Goal: Contribute content: Contribute content

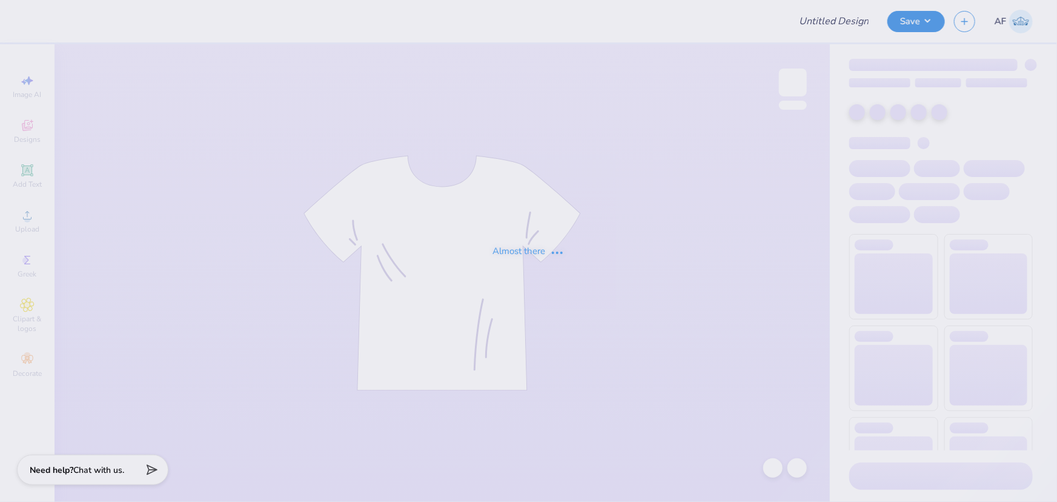
type input "ADPI DUDE'S WEEKEND MERCH"
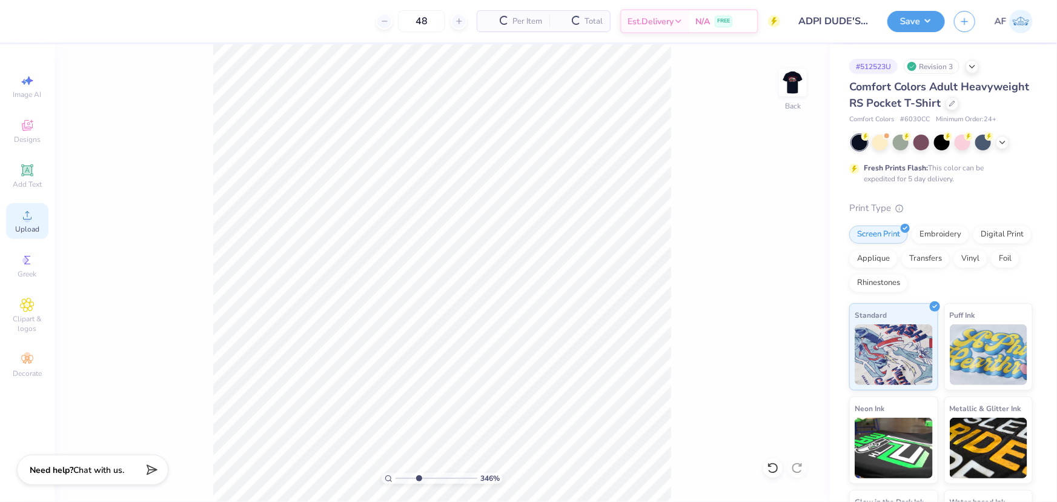
click at [27, 222] on circle at bounding box center [27, 219] width 7 height 7
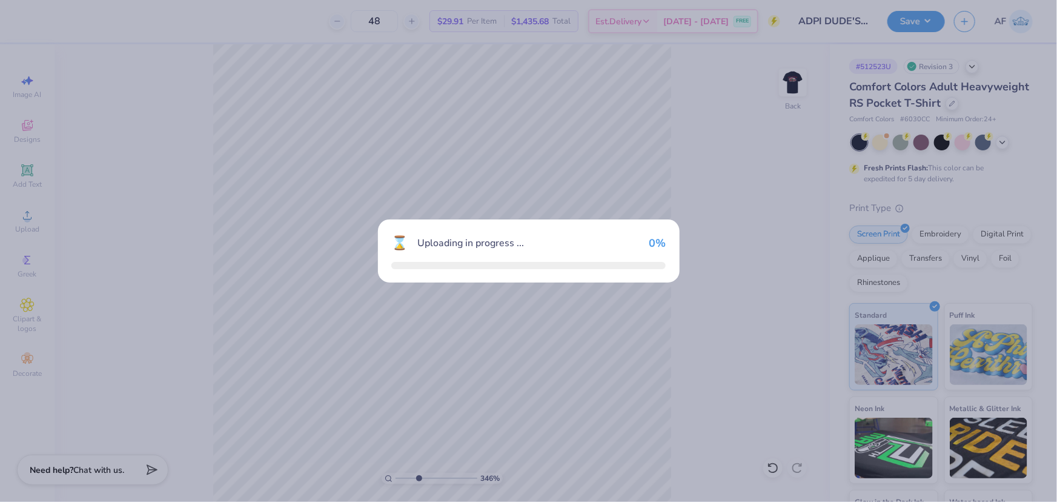
type input "3.46062242089416"
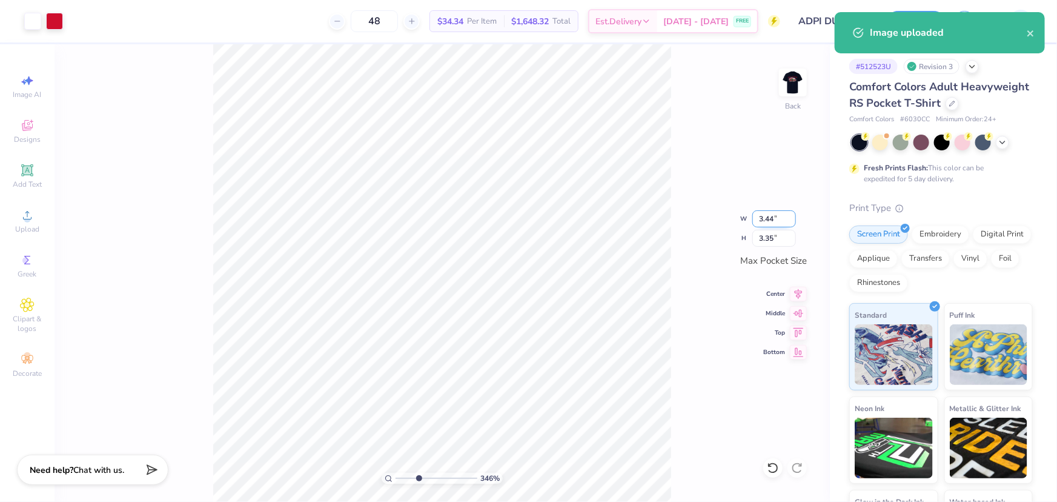
click at [758, 216] on input "3.44" at bounding box center [774, 218] width 44 height 17
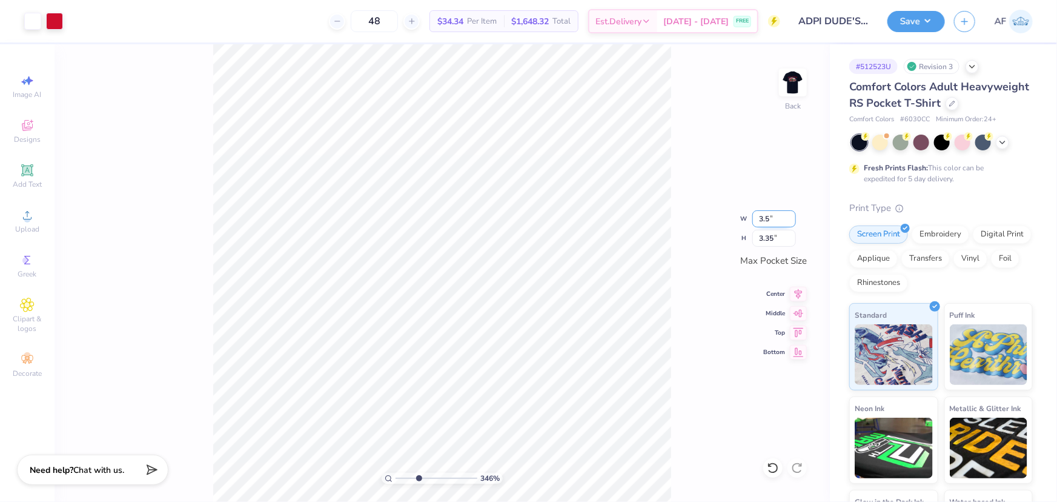
type input "3.5"
type input "3.46062242089416"
type input "3.50"
type input "3.41"
click at [793, 81] on img at bounding box center [793, 82] width 48 height 48
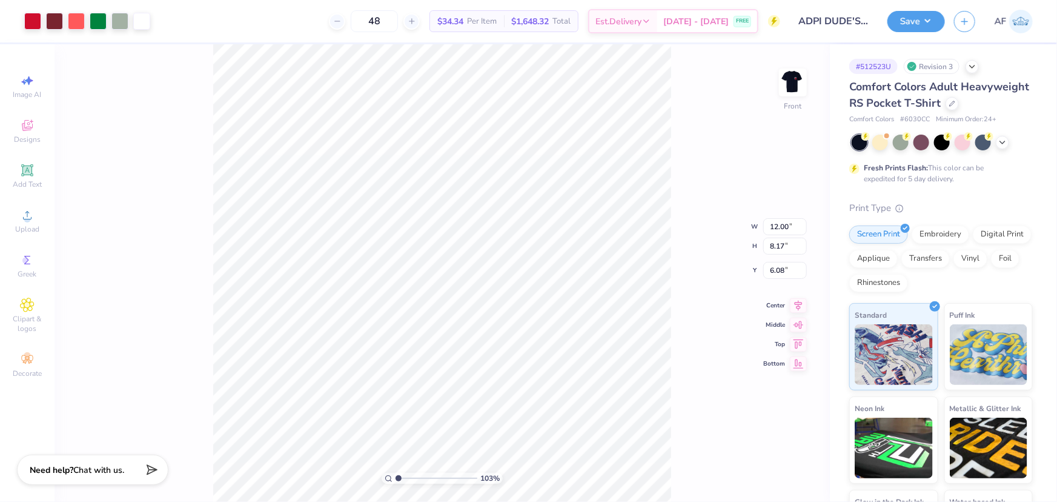
type input "1.02913730832618"
type input "1.50"
type input "0.31"
type input "13.59"
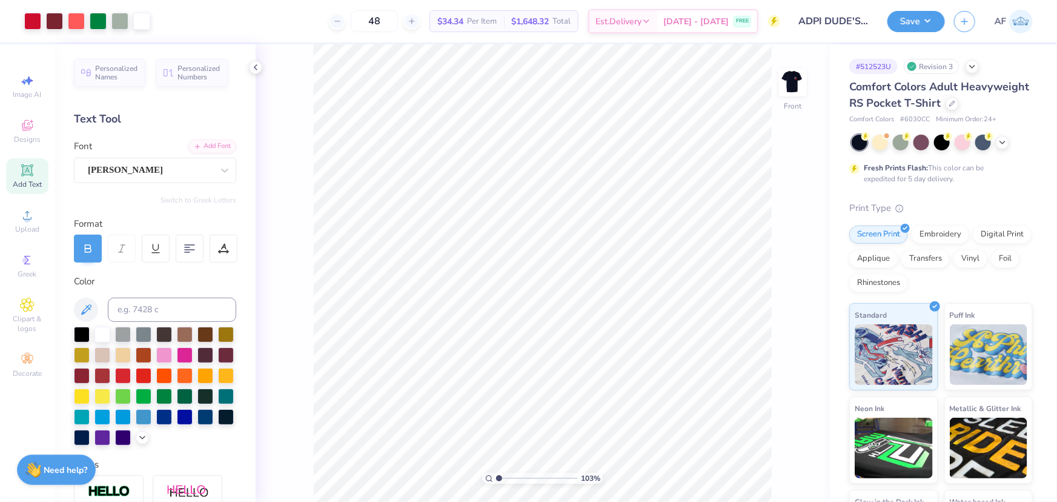
type input "1.02913730832618"
click at [778, 267] on input "6.08" at bounding box center [785, 270] width 44 height 17
type input "3"
type input "1.02913730832618"
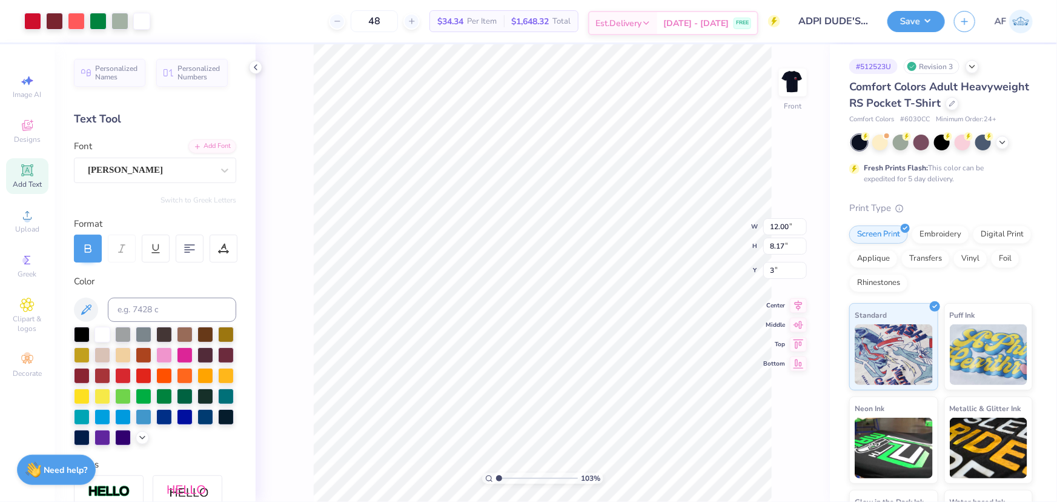
type input "3.00"
click at [793, 292] on icon at bounding box center [798, 294] width 17 height 15
type input "10"
type input "12.00"
type input "2.24"
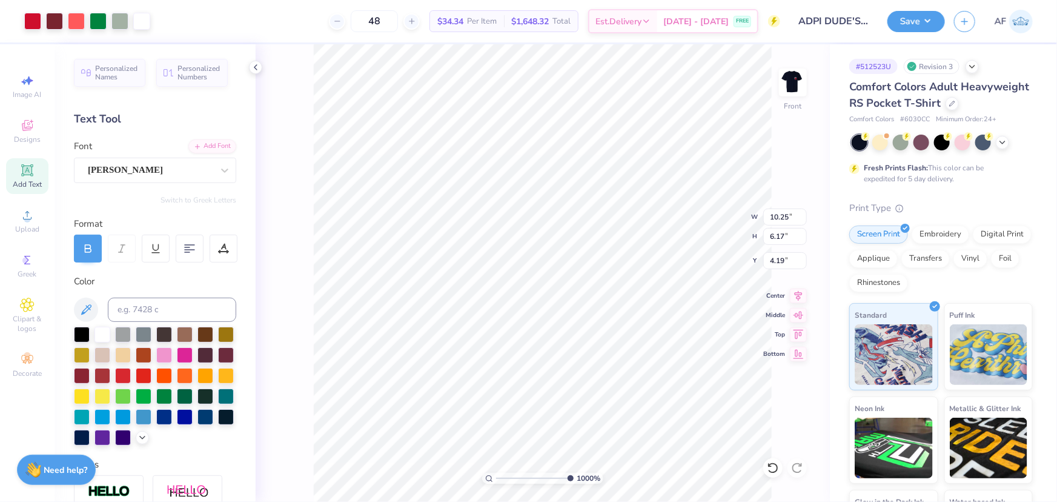
type input "3.00"
click at [792, 78] on img at bounding box center [793, 82] width 48 height 48
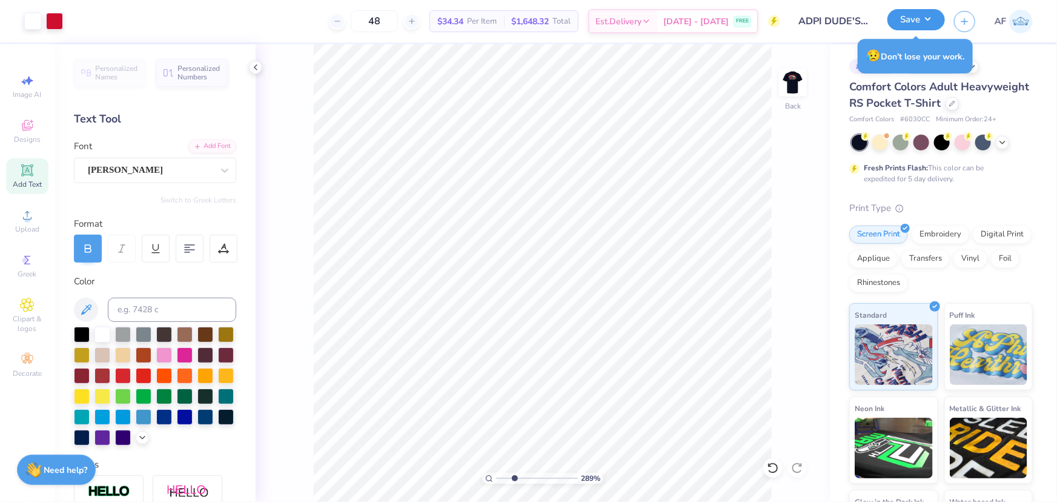
click at [939, 25] on button "Save" at bounding box center [916, 19] width 58 height 21
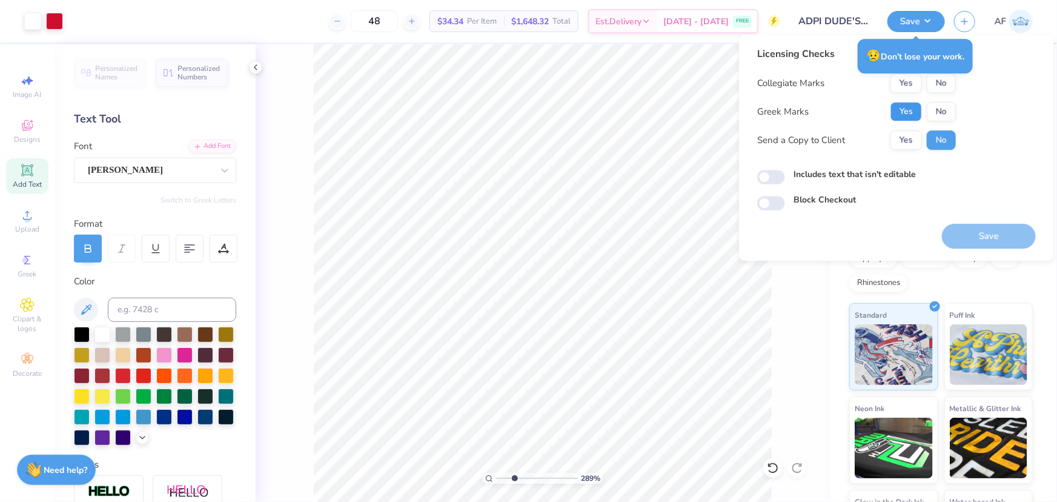
click at [909, 104] on button "Yes" at bounding box center [907, 111] width 32 height 19
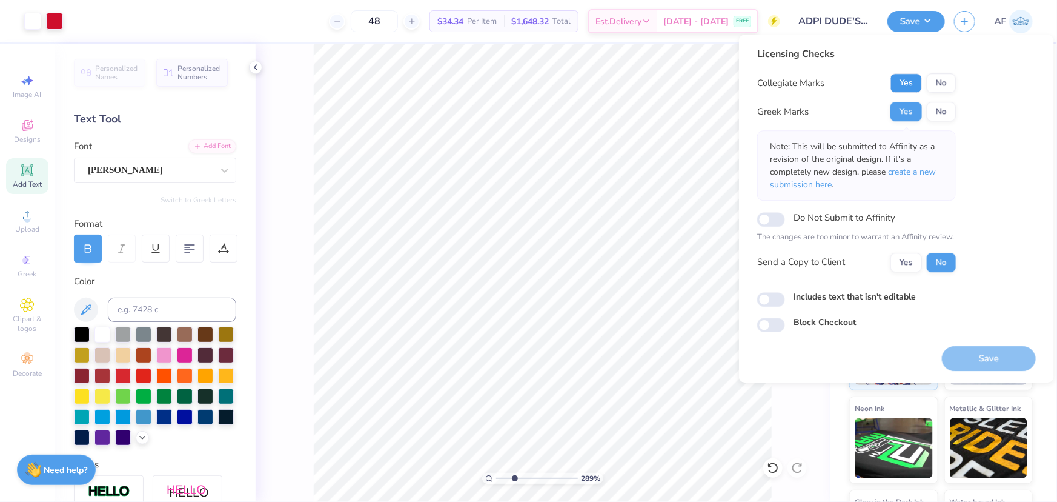
click at [912, 88] on button "Yes" at bounding box center [907, 82] width 32 height 19
click at [903, 266] on button "Yes" at bounding box center [907, 262] width 32 height 19
click at [936, 84] on button "No" at bounding box center [941, 82] width 29 height 19
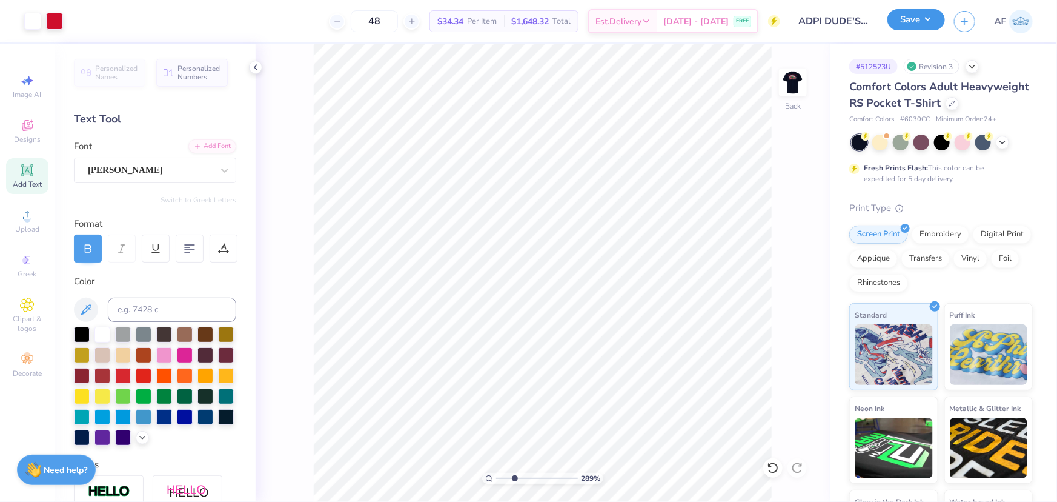
click at [937, 19] on button "Save" at bounding box center [916, 19] width 58 height 21
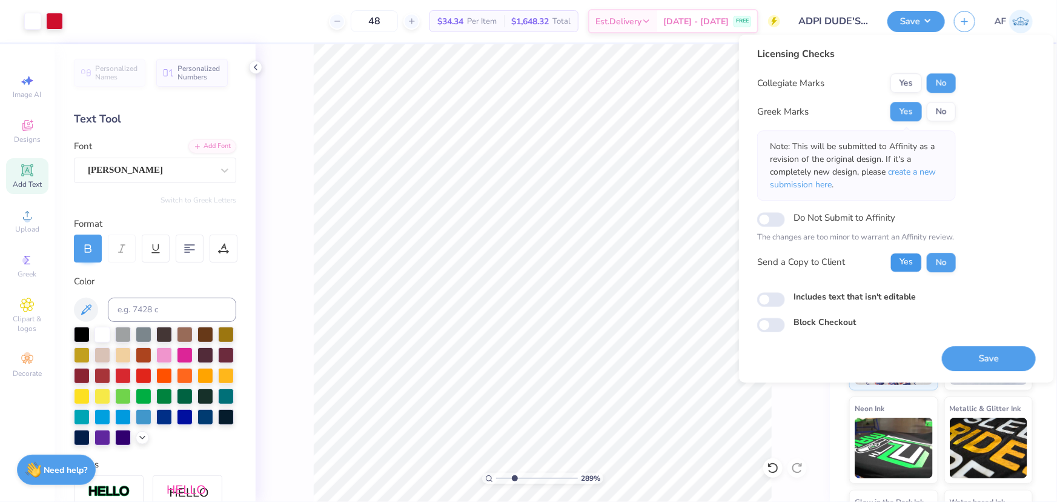
click at [900, 270] on button "Yes" at bounding box center [907, 262] width 32 height 19
click at [860, 194] on div "Note: This will be submitted to Affinity as a revision of the original design. …" at bounding box center [856, 165] width 199 height 70
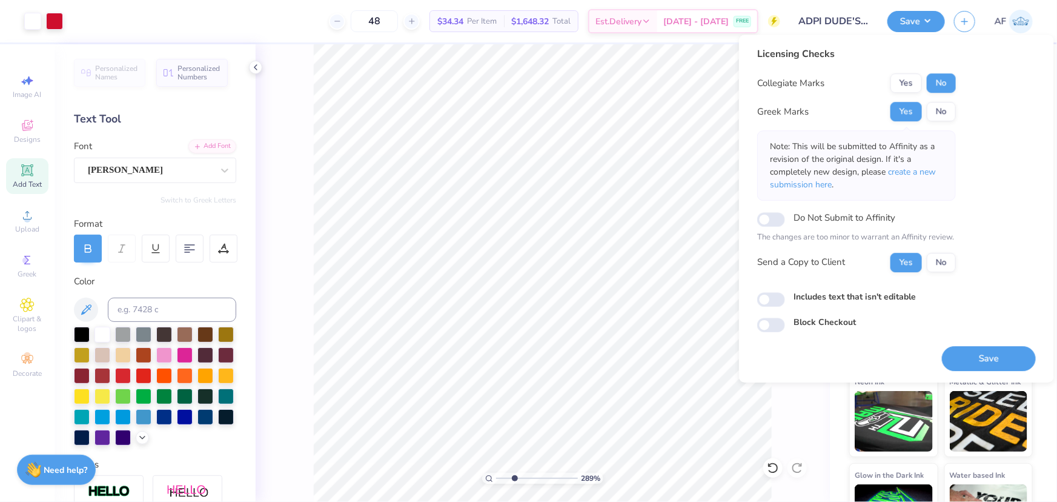
scroll to position [0, 0]
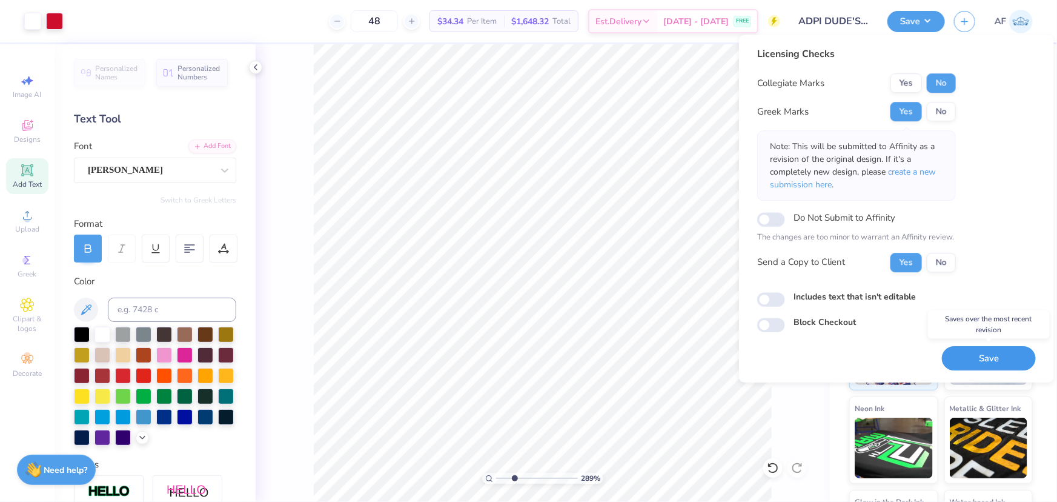
click at [1006, 357] on button "Save" at bounding box center [989, 358] width 94 height 25
click at [997, 196] on div "Licensing Checks Collegiate Marks Yes No Greek Marks Yes No Note: This will be …" at bounding box center [896, 189] width 279 height 285
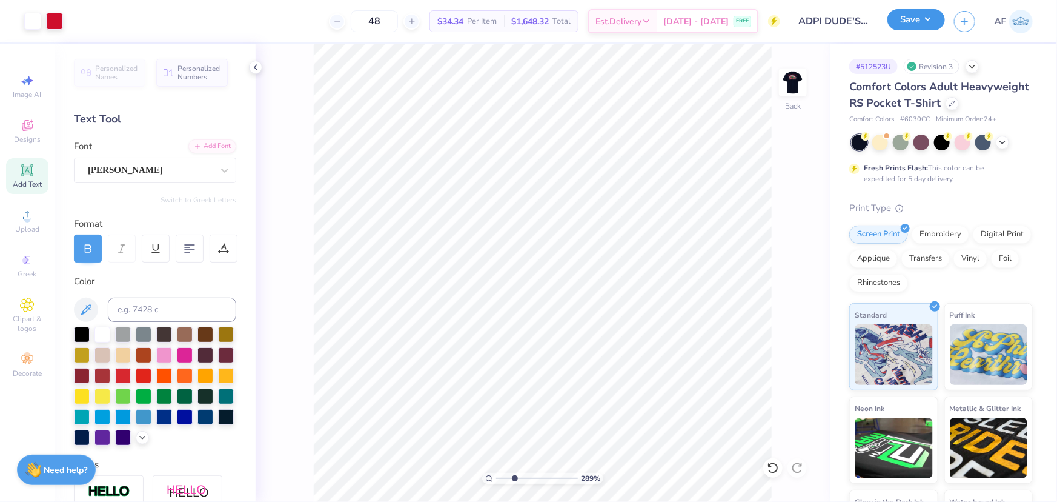
click at [930, 15] on button "Save" at bounding box center [916, 19] width 58 height 21
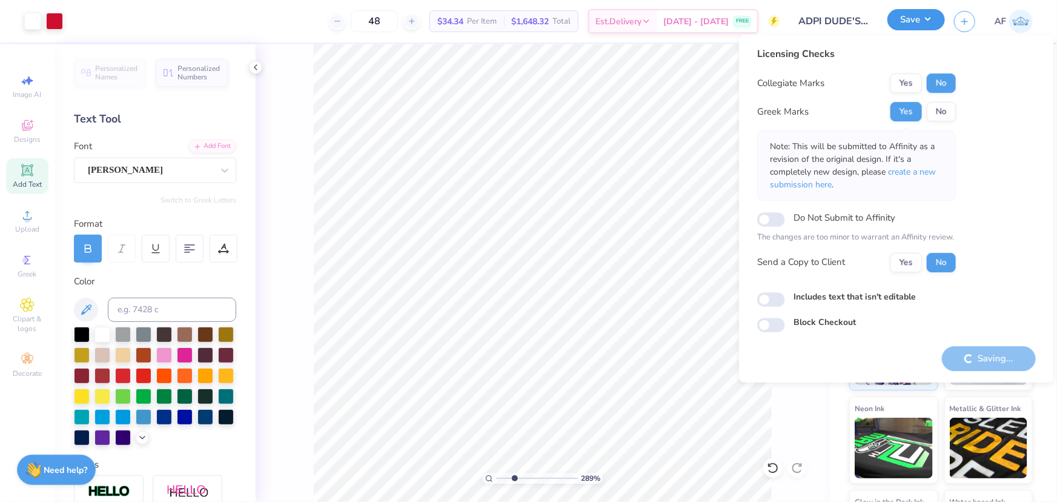
click at [930, 15] on button "Save" at bounding box center [916, 19] width 58 height 21
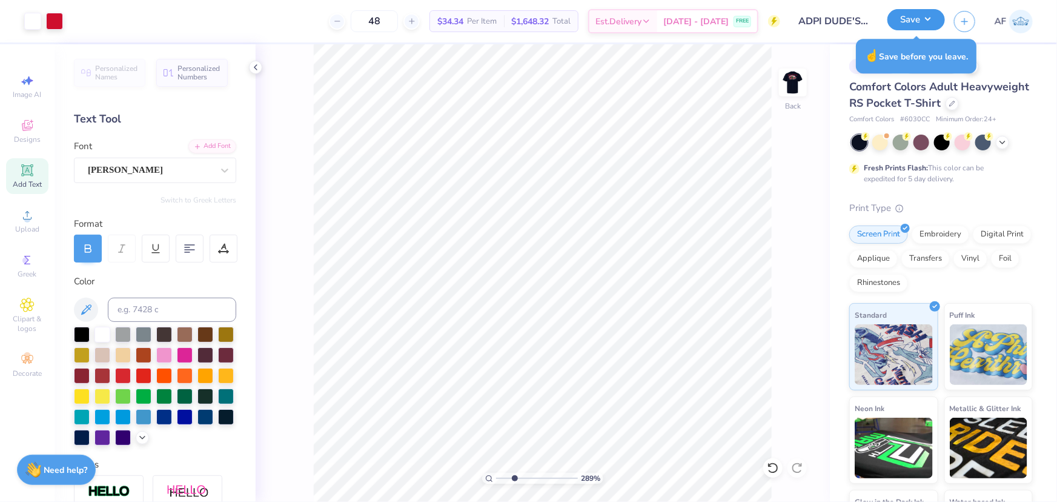
click at [935, 22] on button "Save" at bounding box center [916, 19] width 58 height 21
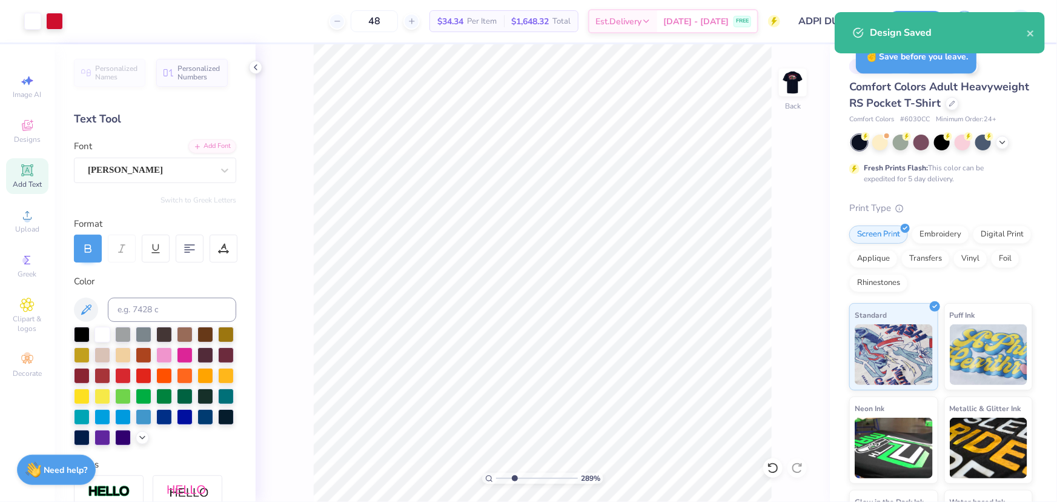
type input "2.88965358937257"
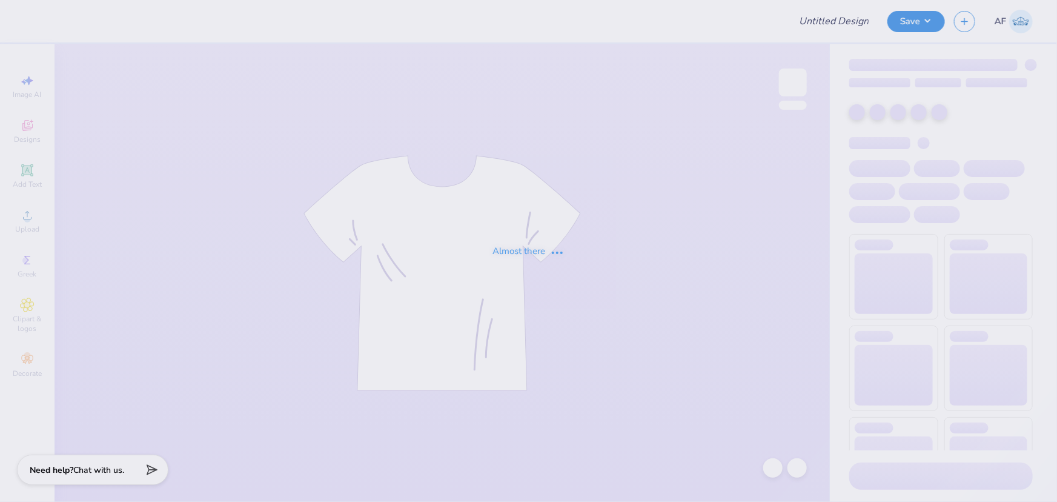
type input "ADPI DUDE'S WEEKEND MERCH"
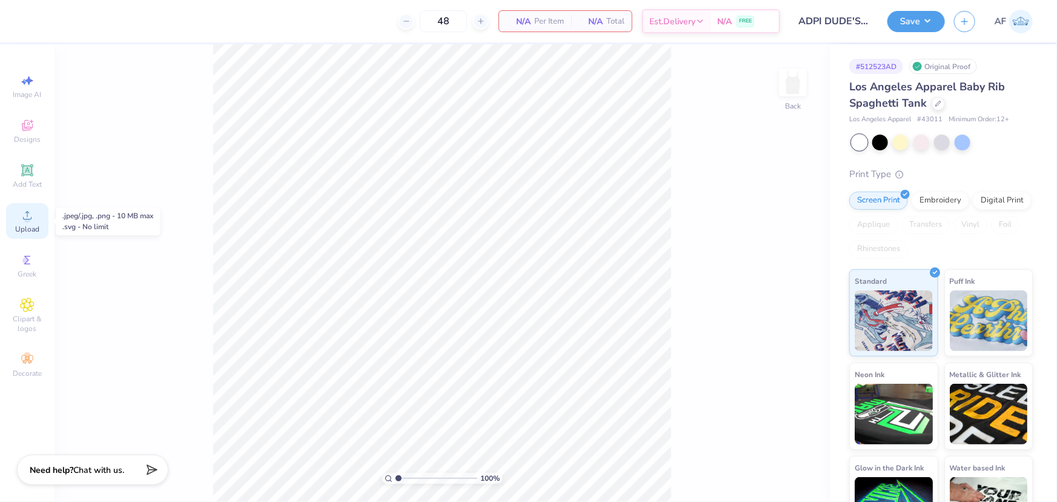
click at [24, 227] on span "Upload" at bounding box center [27, 229] width 24 height 10
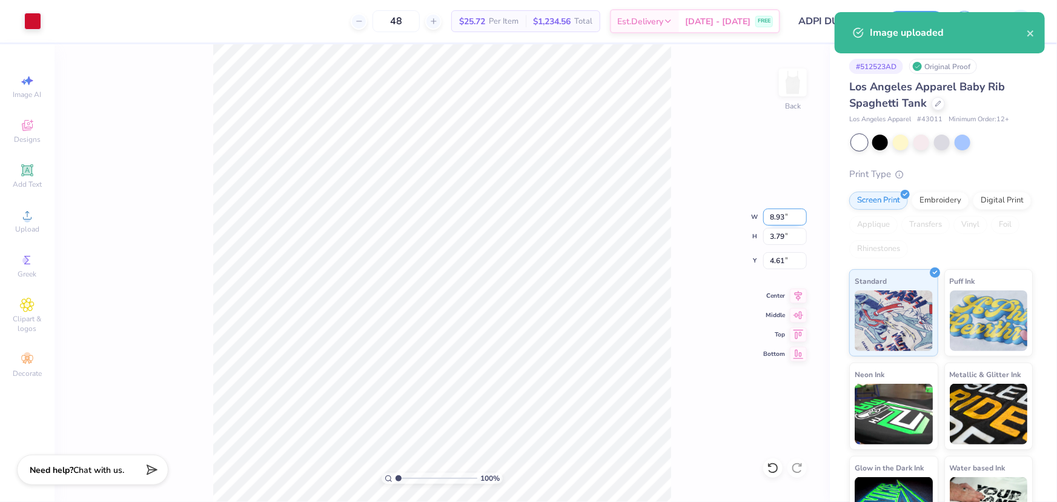
click at [769, 217] on input "8.93" at bounding box center [785, 216] width 44 height 17
type input "6.00"
type input "2.55"
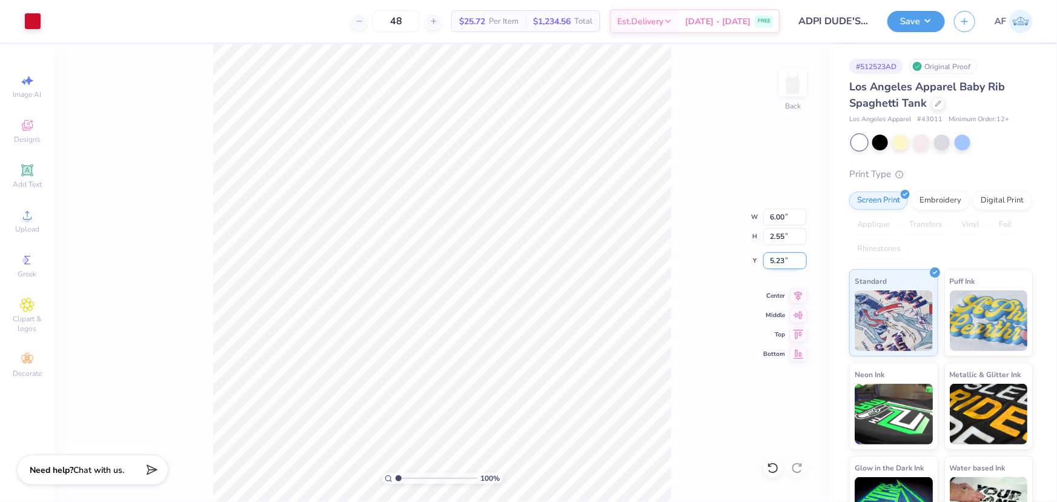
click at [778, 262] on input "5.23" at bounding box center [785, 260] width 44 height 17
click at [775, 262] on input "2.00" at bounding box center [785, 260] width 44 height 17
type input "1.00"
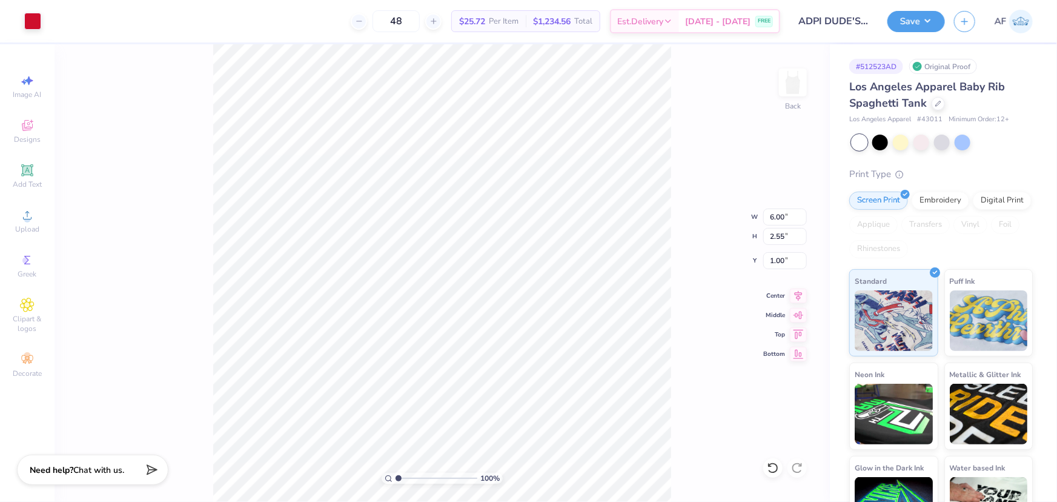
click at [757, 256] on div "100 % Back W 6.00 6.00 " H 2.55 2.55 " Y 1.00 1.00 " Center Middle Top Bottom" at bounding box center [442, 272] width 775 height 457
click at [801, 295] on icon at bounding box center [798, 294] width 17 height 15
click at [934, 15] on button "Save" at bounding box center [916, 19] width 58 height 21
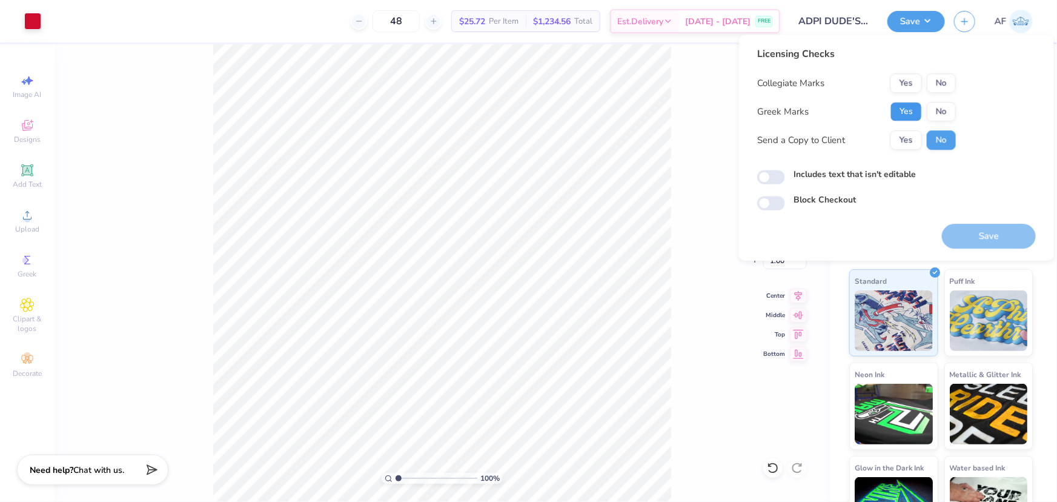
click at [897, 109] on button "Yes" at bounding box center [907, 111] width 32 height 19
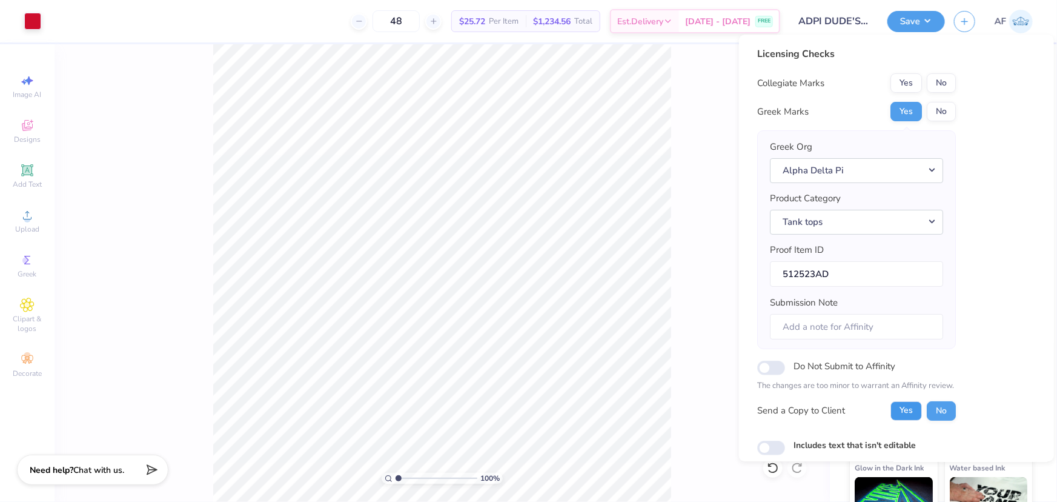
click at [895, 406] on button "Yes" at bounding box center [907, 410] width 32 height 19
drag, startPoint x: 837, startPoint y: 329, endPoint x: 848, endPoint y: 331, distance: 11.8
click at [838, 330] on input "Submission Note" at bounding box center [856, 327] width 173 height 26
paste input "BETA ALPHA DUDE'S WEEKEND"
click at [842, 327] on input "BETA ALPHA DUDE'S WEEKEND" at bounding box center [856, 327] width 173 height 26
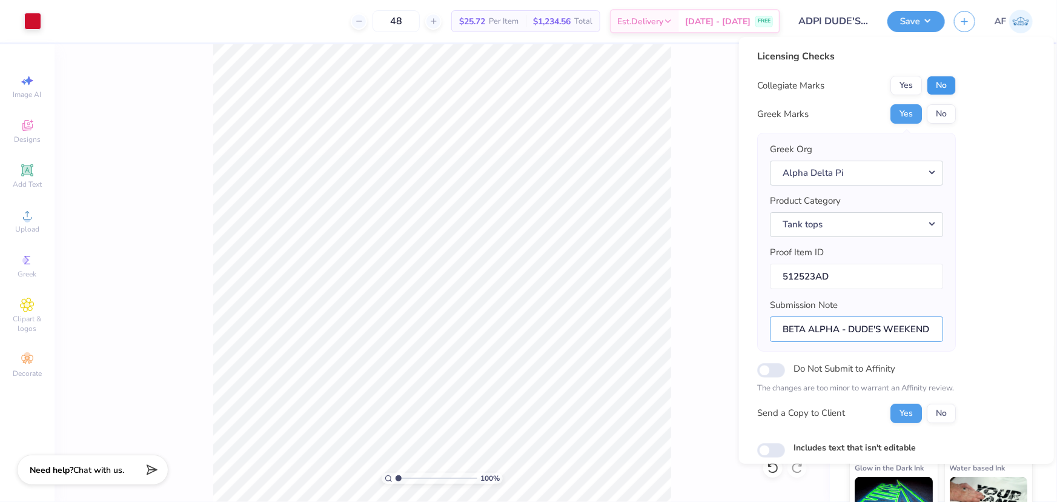
type input "BETA ALPHA - DUDE'S WEEKEND"
click at [945, 84] on button "No" at bounding box center [941, 85] width 29 height 19
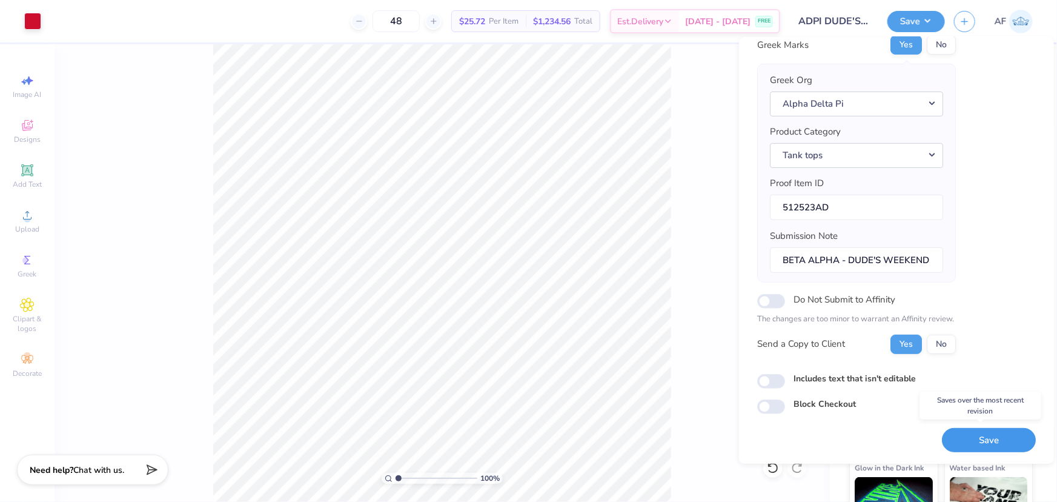
click at [992, 440] on button "Save" at bounding box center [989, 439] width 94 height 25
